Goal: Task Accomplishment & Management: Manage account settings

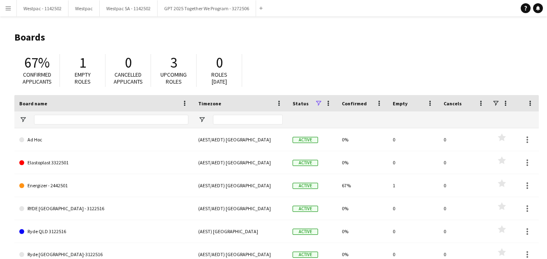
click at [7, 5] on app-icon "Menu" at bounding box center [8, 8] width 7 height 7
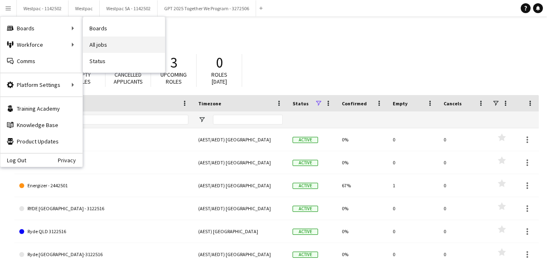
click at [125, 50] on link "All jobs" at bounding box center [124, 45] width 82 height 16
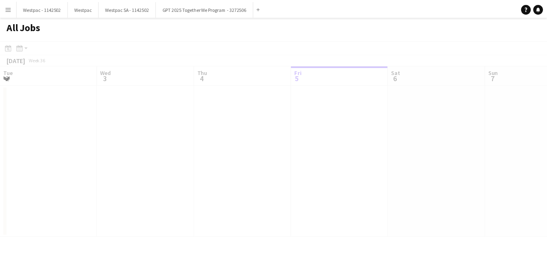
scroll to position [0, 196]
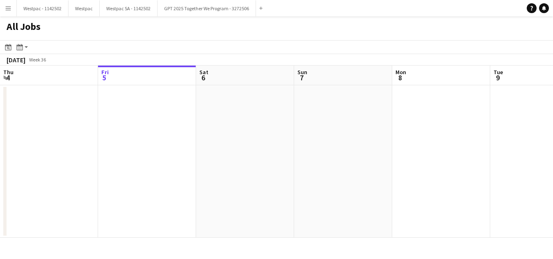
click at [5, 2] on button "Menu" at bounding box center [8, 8] width 16 height 16
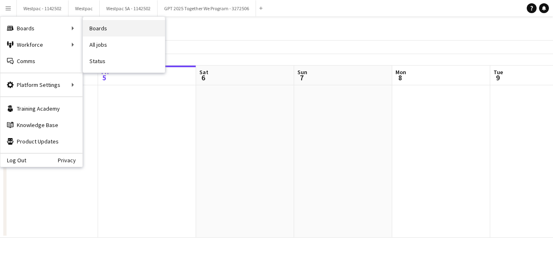
click at [128, 33] on link "Boards" at bounding box center [124, 28] width 82 height 16
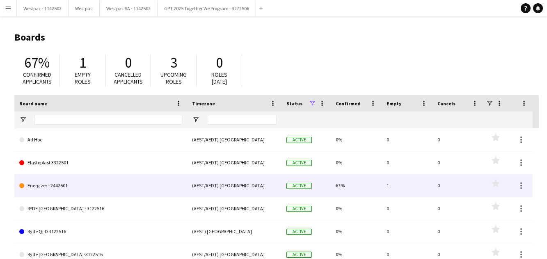
scroll to position [53, 0]
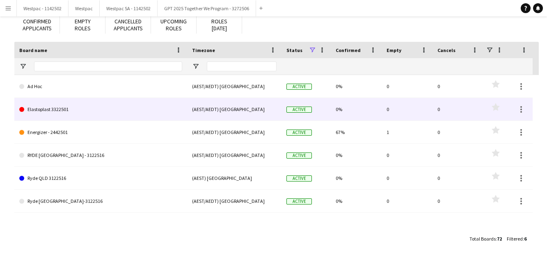
click at [122, 113] on link "Elastoplast 3322501" at bounding box center [100, 109] width 163 height 23
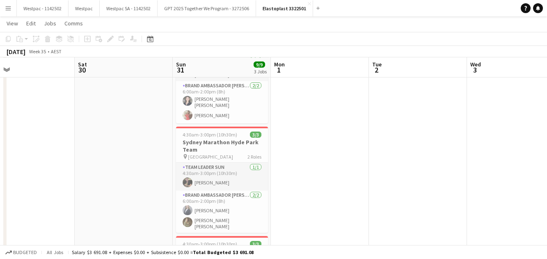
scroll to position [81, 0]
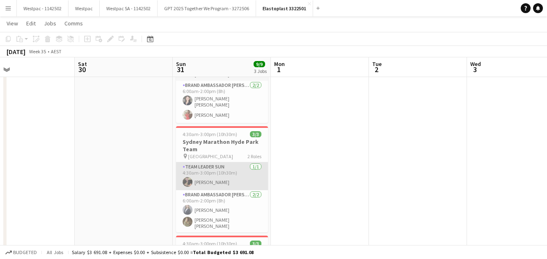
click at [228, 167] on app-card-role "Team Leader [DATE] 4:30am-3:00pm (10h30m) [PERSON_NAME]" at bounding box center [222, 176] width 92 height 28
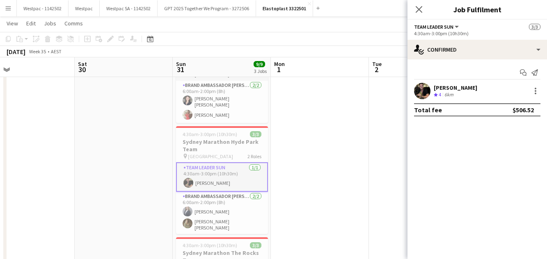
click at [451, 94] on div "6km" at bounding box center [449, 94] width 12 height 7
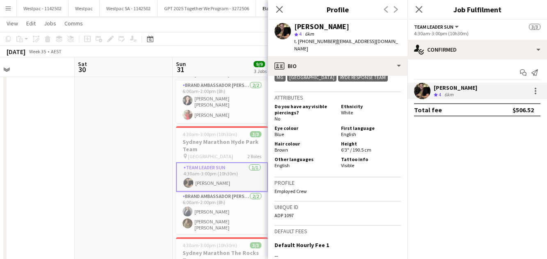
scroll to position [471, 0]
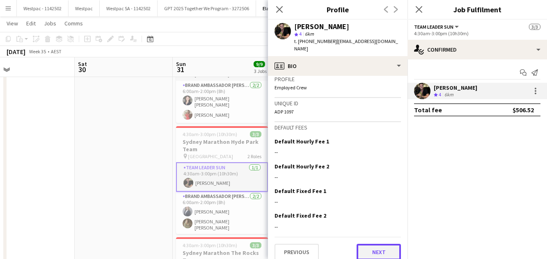
click at [371, 246] on button "Next" at bounding box center [378, 252] width 44 height 16
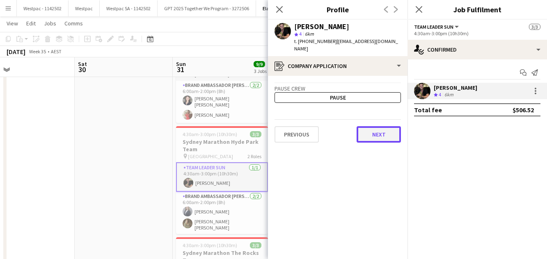
click at [373, 126] on button "Next" at bounding box center [378, 134] width 44 height 16
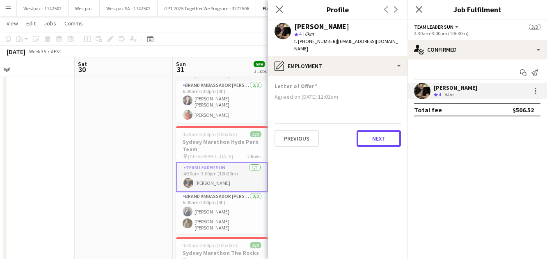
click at [373, 130] on button "Next" at bounding box center [378, 138] width 44 height 16
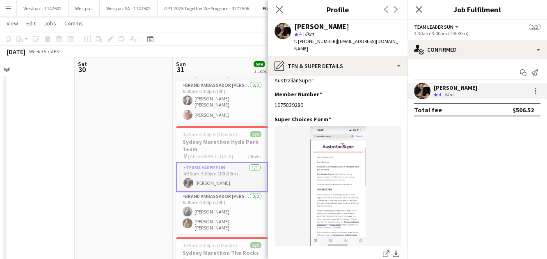
scroll to position [450, 0]
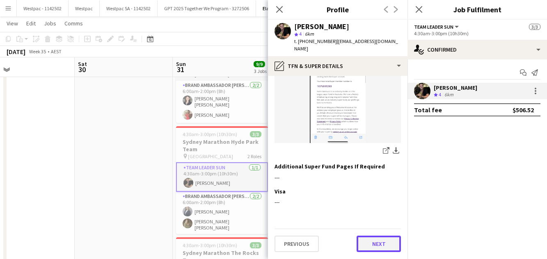
click at [374, 249] on button "Next" at bounding box center [378, 244] width 44 height 16
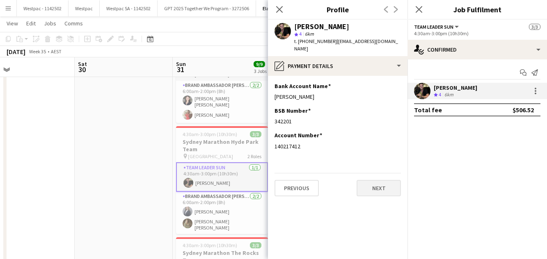
scroll to position [0, 0]
click at [379, 173] on div "Previous Next" at bounding box center [337, 184] width 126 height 23
click at [380, 180] on button "Next" at bounding box center [378, 188] width 44 height 16
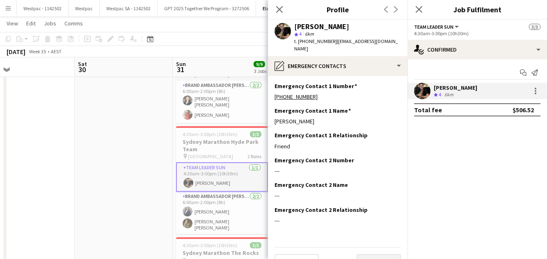
scroll to position [10, 0]
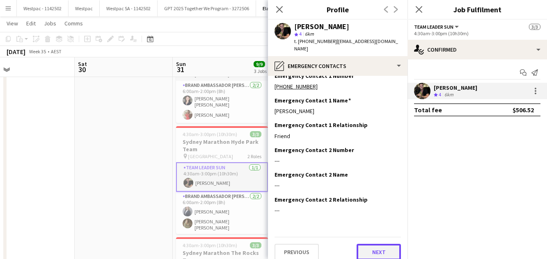
click at [377, 244] on button "Next" at bounding box center [378, 252] width 44 height 16
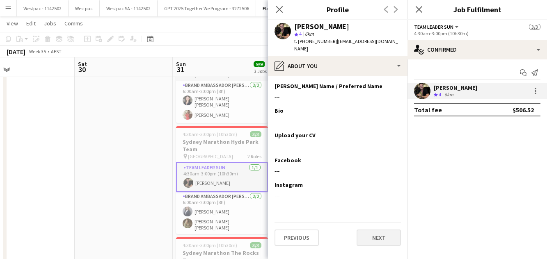
scroll to position [0, 0]
click at [377, 243] on app-section-data-types "[PERSON_NAME] Name / Preferred Name Edit this field --- Bio Edit this field ---…" at bounding box center [337, 167] width 139 height 183
click at [378, 241] on app-section-data-types "[PERSON_NAME] Name / Preferred Name Edit this field --- Bio Edit this field ---…" at bounding box center [337, 167] width 139 height 183
drag, startPoint x: 378, startPoint y: 241, endPoint x: 381, endPoint y: 236, distance: 6.5
click at [381, 236] on app-section-data-types "[PERSON_NAME] Name / Preferred Name Edit this field --- Bio Edit this field ---…" at bounding box center [337, 167] width 139 height 183
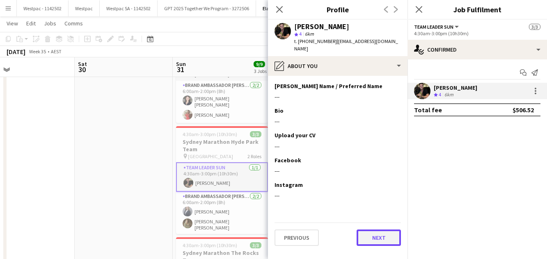
click at [381, 236] on button "Next" at bounding box center [378, 238] width 44 height 16
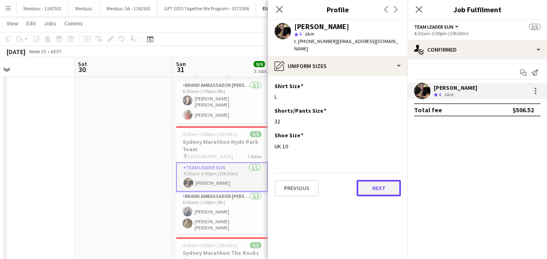
click at [384, 185] on button "Next" at bounding box center [378, 188] width 44 height 16
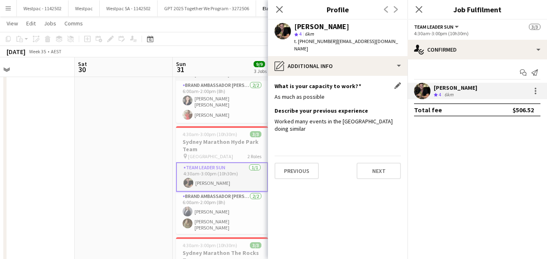
click at [309, 85] on div "What is your capacity to work? Edit this field As much as possible" at bounding box center [337, 94] width 126 height 25
click at [322, 118] on div "Worked many events in the [GEOGRAPHIC_DATA] doing similar" at bounding box center [337, 125] width 126 height 15
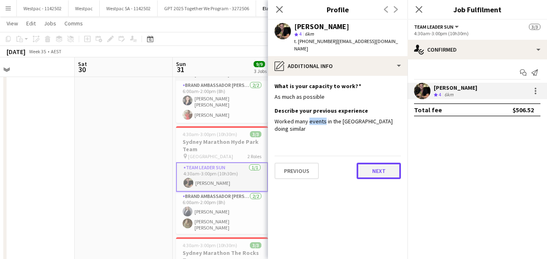
click at [371, 163] on button "Next" at bounding box center [378, 171] width 44 height 16
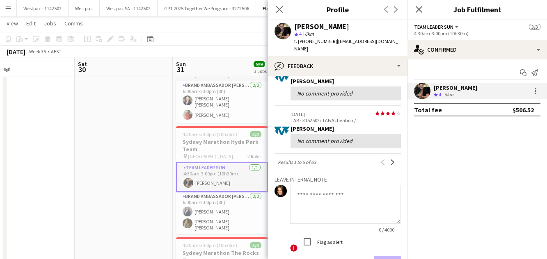
scroll to position [211, 0]
click at [390, 158] on button "Next" at bounding box center [393, 163] width 10 height 10
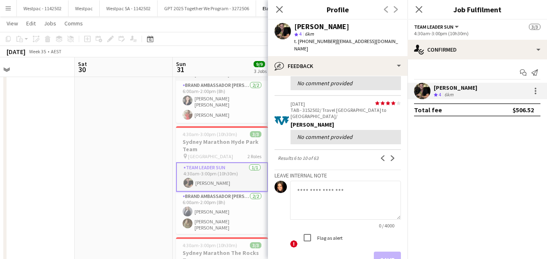
scroll to position [245, 0]
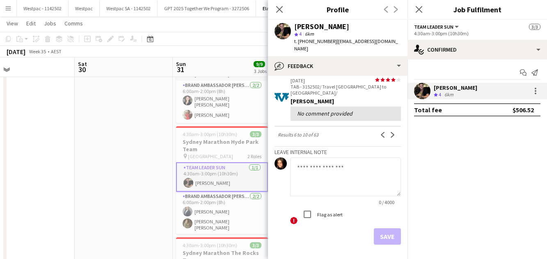
click at [388, 97] on div "View all star star star star star star star star star star [DATE] TAB - 3152502…" at bounding box center [337, 42] width 126 height 408
click at [390, 132] on app-icon "Next" at bounding box center [393, 135] width 6 height 6
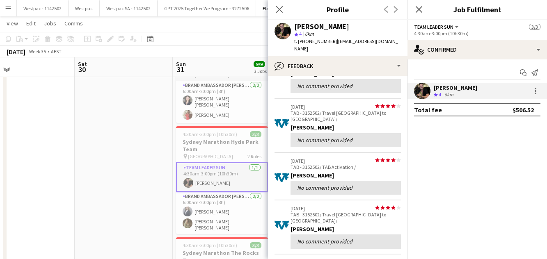
scroll to position [121, 0]
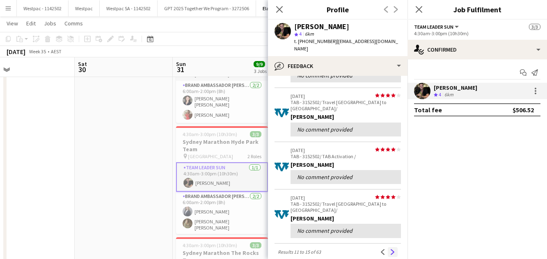
click at [390, 249] on app-icon "Next" at bounding box center [393, 252] width 6 height 6
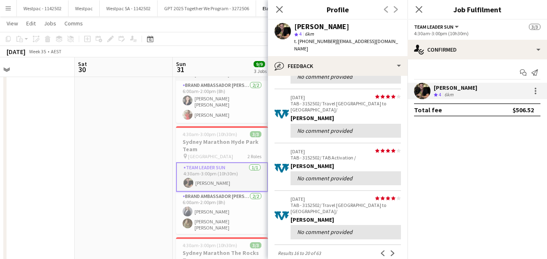
scroll to position [120, 0]
click at [390, 251] on app-icon "Next" at bounding box center [393, 254] width 6 height 6
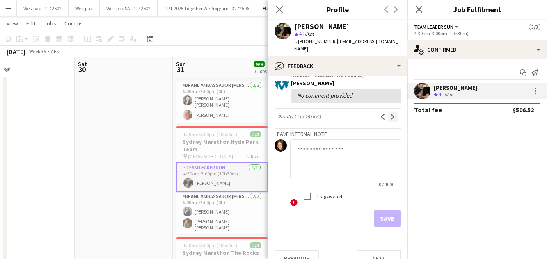
click at [388, 112] on button "Next" at bounding box center [393, 117] width 10 height 10
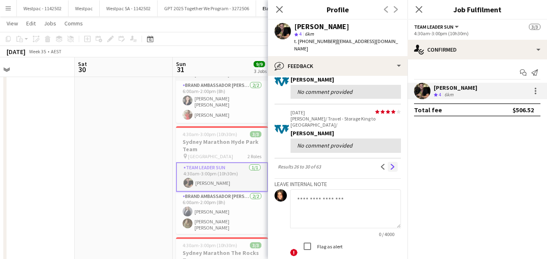
click at [388, 162] on button "Next" at bounding box center [393, 167] width 10 height 10
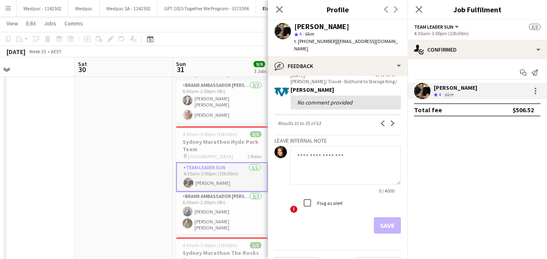
scroll to position [251, 0]
click at [390, 121] on app-icon "Next" at bounding box center [393, 124] width 6 height 6
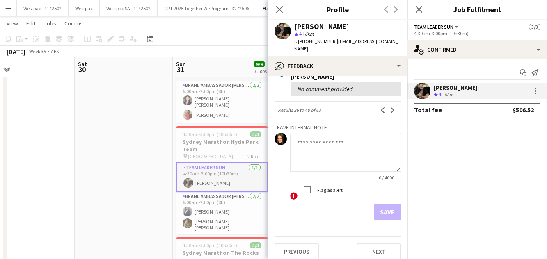
click at [151, 116] on app-date-cell at bounding box center [124, 181] width 98 height 340
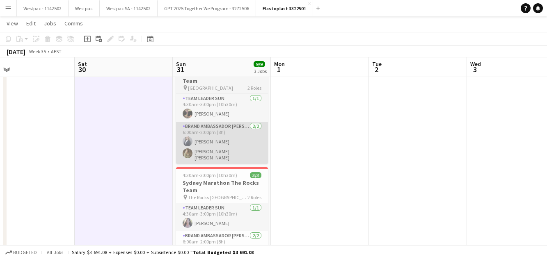
scroll to position [186, 0]
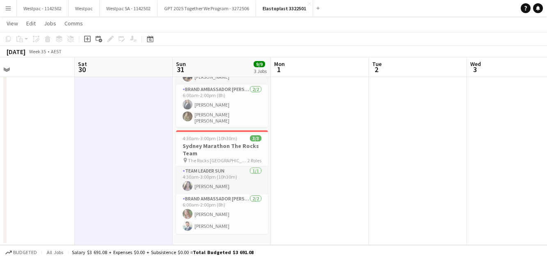
click at [14, 9] on button "Menu" at bounding box center [8, 8] width 16 height 16
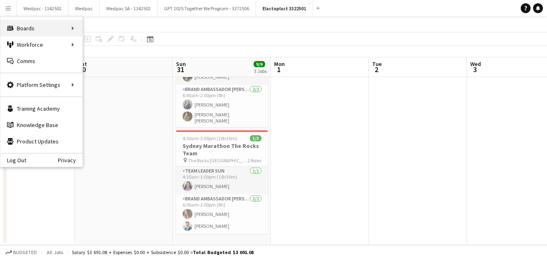
drag, startPoint x: 46, startPoint y: 20, endPoint x: 47, endPoint y: 28, distance: 8.2
click at [47, 28] on div "Boards Boards Boards All jobs Status Workforce Workforce My Workforce Recruitin…" at bounding box center [41, 45] width 82 height 56
click at [47, 28] on div "Boards Boards" at bounding box center [41, 28] width 82 height 16
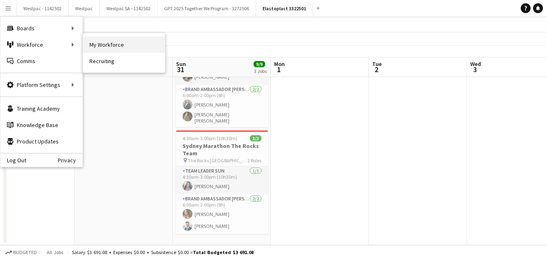
click at [105, 50] on link "My Workforce" at bounding box center [124, 45] width 82 height 16
